Goal: Task Accomplishment & Management: Complete application form

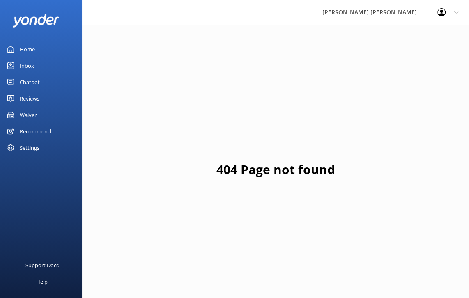
click at [35, 98] on div "Reviews" at bounding box center [30, 98] width 20 height 16
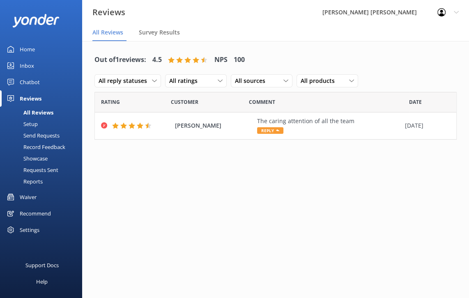
click at [32, 197] on div "Waiver" at bounding box center [28, 197] width 17 height 16
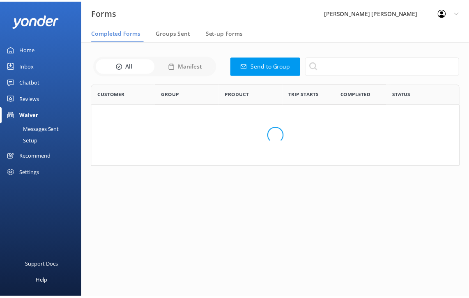
scroll to position [220, 361]
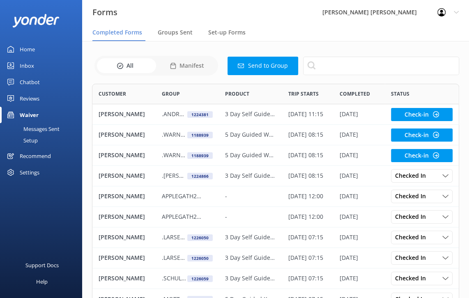
click at [267, 67] on button "Send to Group" at bounding box center [262, 66] width 71 height 18
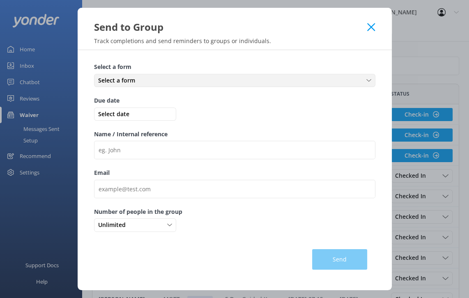
click at [369, 80] on use at bounding box center [368, 80] width 5 height 2
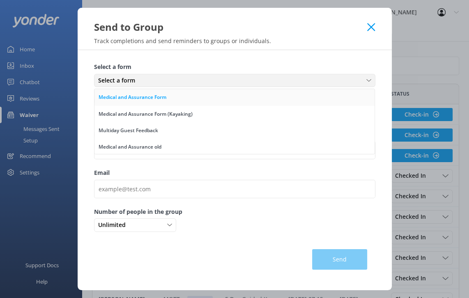
click at [142, 95] on div "Medical and Assurance Form" at bounding box center [132, 97] width 68 height 8
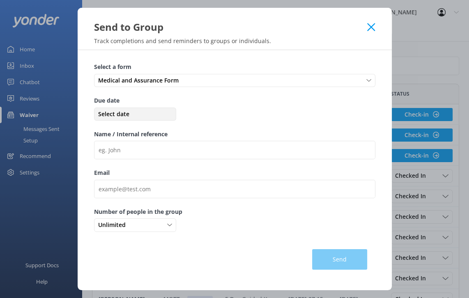
click at [110, 115] on span "Select date" at bounding box center [135, 114] width 78 height 9
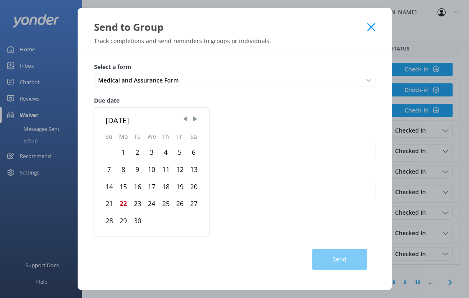
scroll to position [55, 0]
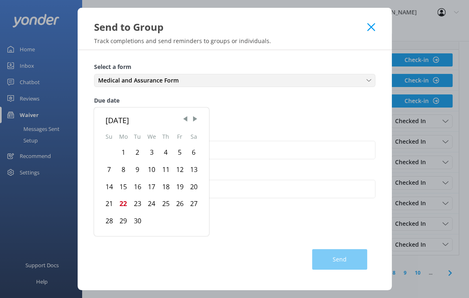
drag, startPoint x: 370, startPoint y: 79, endPoint x: 298, endPoint y: 102, distance: 75.3
click at [370, 79] on use at bounding box center [368, 80] width 5 height 2
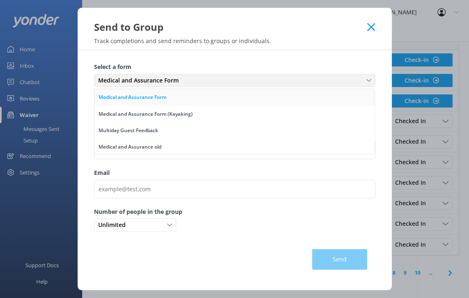
click at [131, 99] on div "Medical and Assurance Form" at bounding box center [132, 97] width 68 height 8
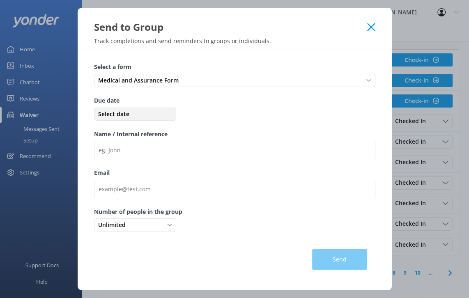
click at [143, 114] on span "Select date" at bounding box center [135, 114] width 78 height 9
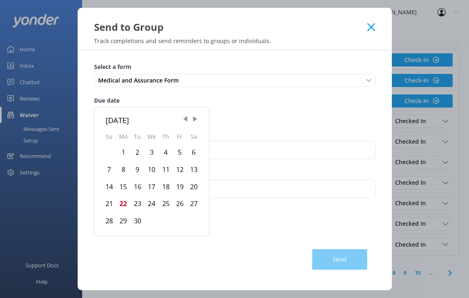
click at [151, 204] on div "24" at bounding box center [151, 203] width 14 height 17
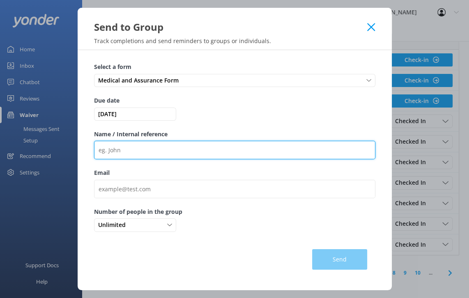
click at [124, 153] on input "Name / Internal reference" at bounding box center [234, 150] width 281 height 18
click at [145, 151] on input "Name / Internal reference" at bounding box center [234, 150] width 281 height 18
paste input ".GRAINER280925"
type input ".GRAINER280925"
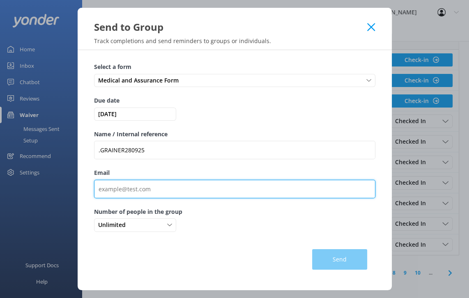
click at [149, 191] on input "Email" at bounding box center [234, 189] width 281 height 18
click at [168, 196] on input "Email" at bounding box center [234, 189] width 281 height 18
paste input "[PERSON_NAME][EMAIL_ADDRESS][PERSON_NAME][DOMAIN_NAME]"
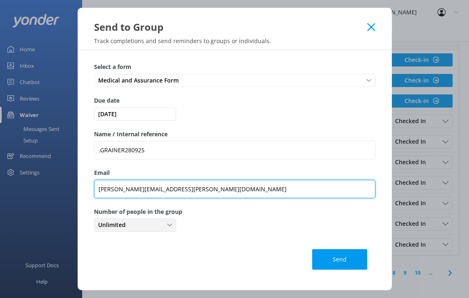
type input "[PERSON_NAME][EMAIL_ADDRESS][PERSON_NAME][DOMAIN_NAME]"
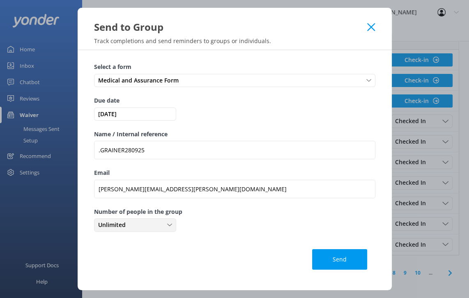
click at [170, 226] on icon at bounding box center [169, 224] width 5 height 5
click at [103, 273] on link "2" at bounding box center [134, 275] width 81 height 16
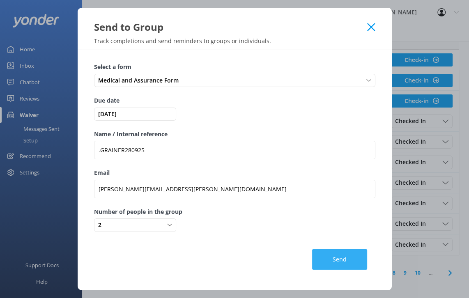
click at [345, 259] on button "Send" at bounding box center [339, 259] width 55 height 21
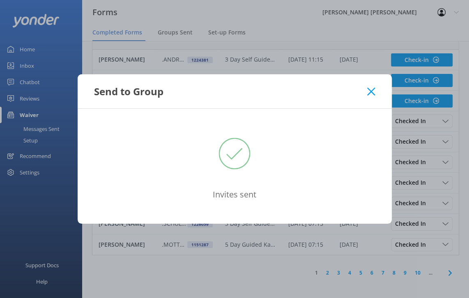
click at [371, 94] on icon at bounding box center [371, 91] width 8 height 8
